Goal: Task Accomplishment & Management: Use online tool/utility

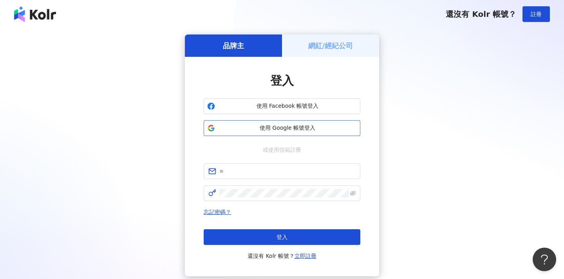
click at [230, 129] on span "使用 Google 帳號登入" at bounding box center [287, 128] width 139 height 8
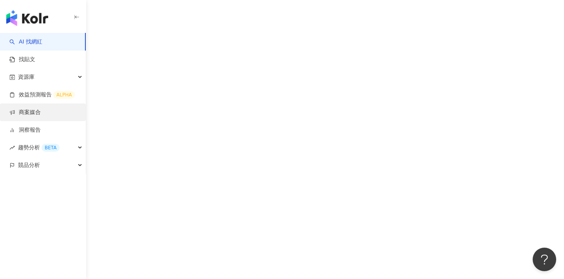
click at [27, 116] on link "商案媒合" at bounding box center [24, 112] width 31 height 8
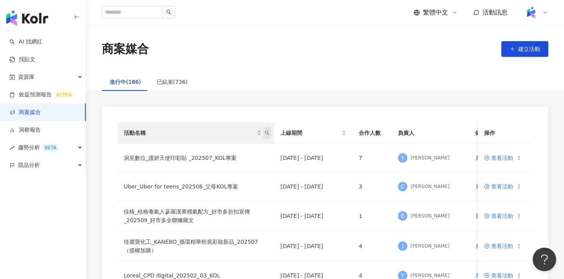
click at [270, 135] on span "活動名稱" at bounding box center [267, 133] width 8 height 12
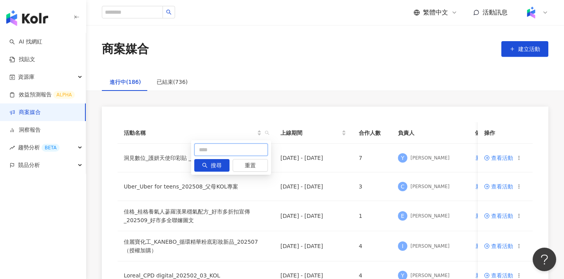
click at [241, 152] on input "text" at bounding box center [231, 149] width 74 height 13
type input "*"
type input "***"
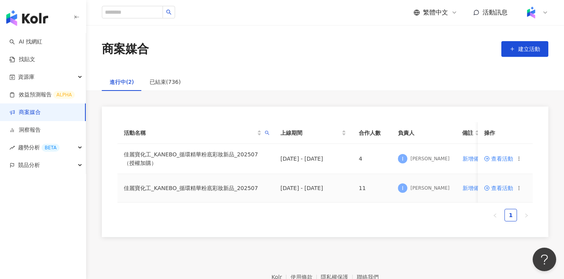
click at [504, 188] on span "查看活動" at bounding box center [498, 187] width 29 height 5
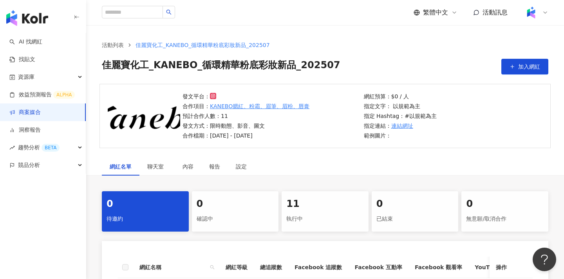
click at [309, 214] on div "執行中" at bounding box center [325, 218] width 78 height 13
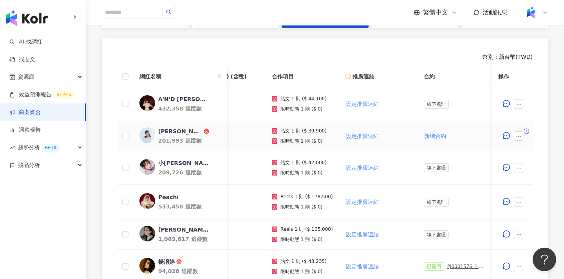
scroll to position [0, 7]
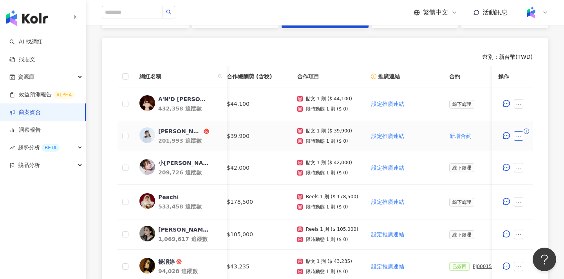
click at [522, 135] on button "button" at bounding box center [518, 135] width 9 height 9
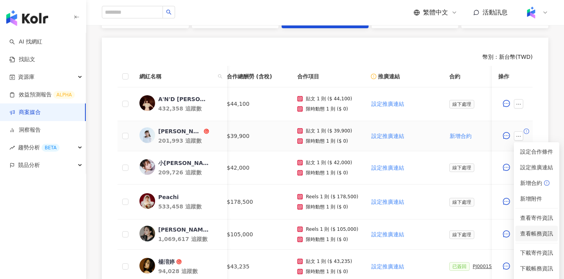
click at [530, 234] on span "查看帳務資訊" at bounding box center [536, 233] width 33 height 9
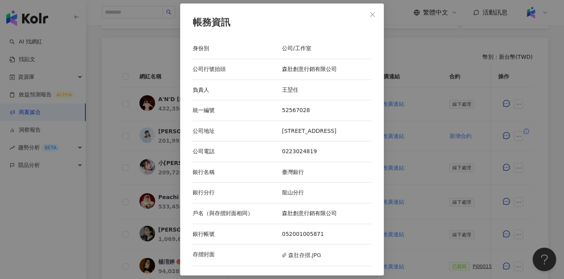
click at [433, 185] on div "帳務資訊 身份別 公司/工作室 公司行號抬頭 森肚創意行銷有限公司 負責人 王堃任 統一編號 52567028 公司地址 [STREET_ADDRESS] 公…" at bounding box center [282, 139] width 564 height 279
